Goal: Information Seeking & Learning: Learn about a topic

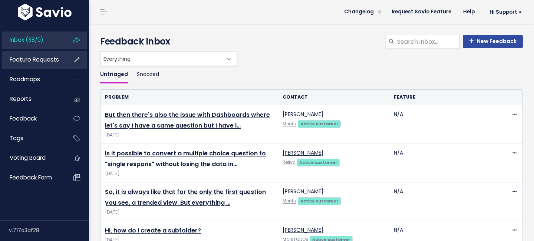
click at [33, 62] on span "Feature Requests" at bounding box center [34, 60] width 49 height 8
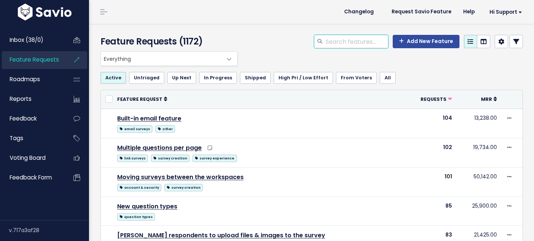
click at [346, 41] on input "search" at bounding box center [356, 41] width 63 height 13
type input "m"
click at [518, 43] on icon at bounding box center [516, 42] width 6 height 6
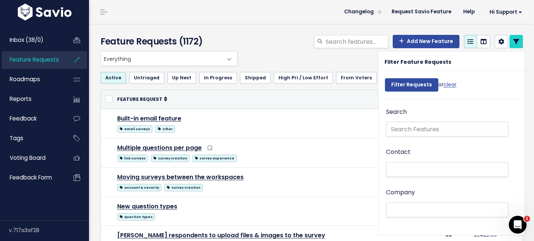
click at [407, 174] on ul at bounding box center [447, 169] width 122 height 14
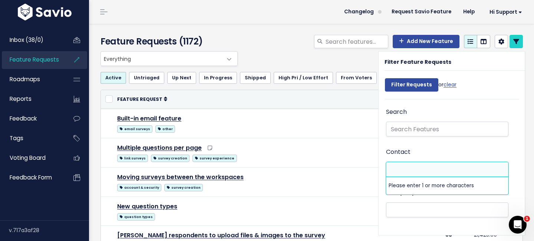
click at [407, 174] on ul at bounding box center [447, 169] width 122 height 14
click at [405, 207] on li at bounding box center [445, 210] width 115 height 8
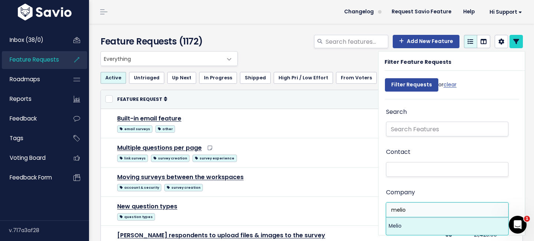
type input "melio"
select select "461327"
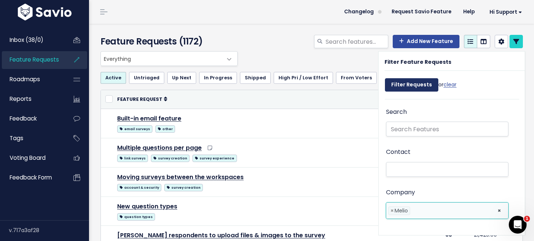
click at [410, 88] on input "Filter Requests" at bounding box center [411, 84] width 53 height 13
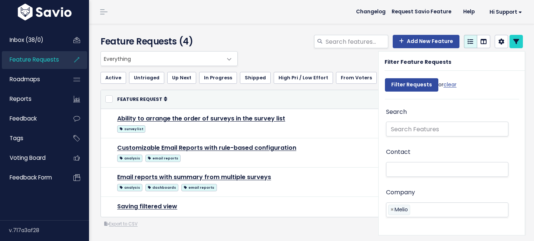
select select
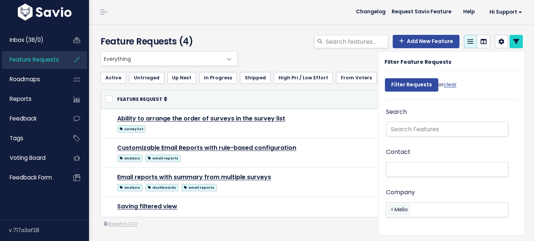
select select
click at [519, 43] on link at bounding box center [515, 41] width 13 height 13
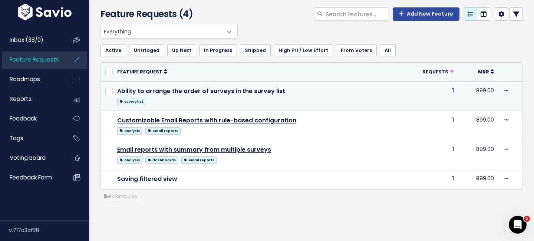
scroll to position [29, 0]
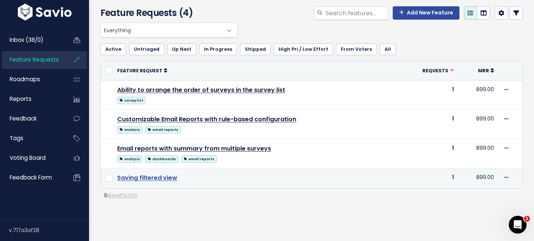
click at [162, 177] on link "Saving filtered view" at bounding box center [147, 178] width 60 height 9
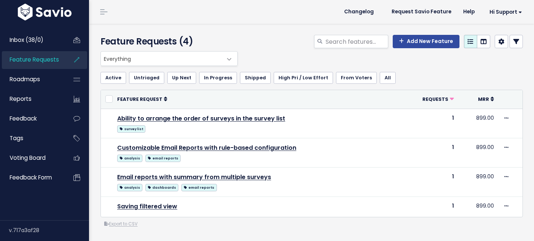
scroll to position [29, 0]
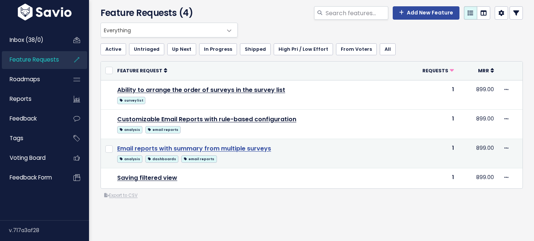
click at [208, 148] on link "Email reports with summary from multiple surveys" at bounding box center [194, 148] width 154 height 9
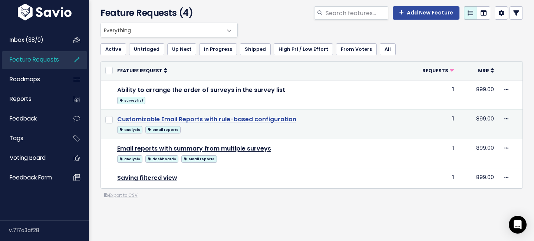
click at [164, 120] on link "Customizable Email Reports with rule-based configuration" at bounding box center [206, 119] width 179 height 9
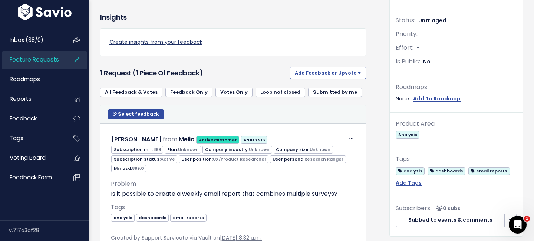
scroll to position [151, 0]
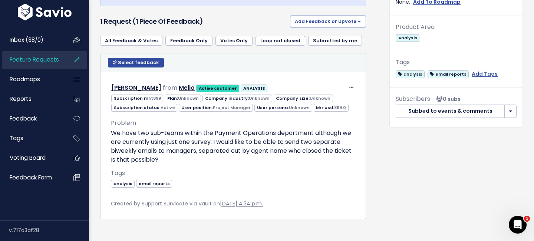
scroll to position [290, 0]
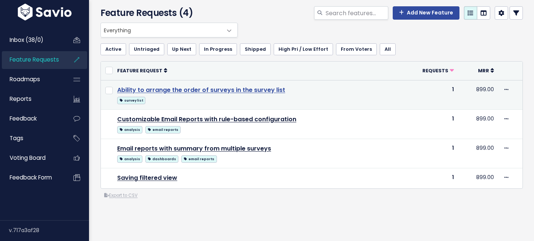
scroll to position [29, 0]
click at [225, 89] on link "Ability to arrange the order of surveys in the survey list" at bounding box center [201, 90] width 168 height 9
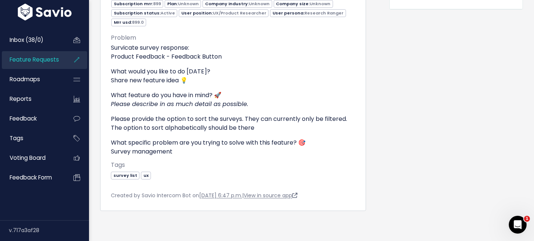
scroll to position [377, 0]
